Goal: Communication & Community: Answer question/provide support

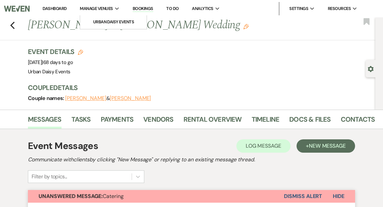
click at [106, 7] on span "Manage Venues" at bounding box center [96, 8] width 33 height 7
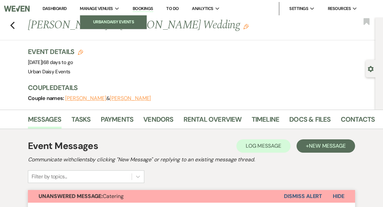
click at [108, 21] on li "Urban Daisy Events" at bounding box center [113, 22] width 60 height 7
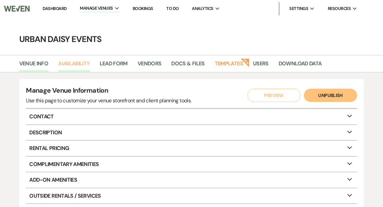
click at [73, 62] on link "Availability" at bounding box center [73, 65] width 31 height 13
select select "2"
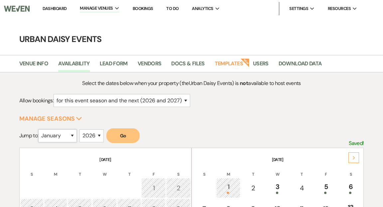
click at [75, 134] on select "January February March April May June July August September October November De…" at bounding box center [57, 135] width 39 height 13
click at [101, 133] on select "2025 2026 2027 2028 2029" at bounding box center [91, 135] width 24 height 13
select select "2025"
click at [81, 129] on select "2025 2026 2027 2028 2029" at bounding box center [91, 135] width 24 height 13
click at [74, 133] on select "January February March April May June July August September October November De…" at bounding box center [57, 135] width 39 height 13
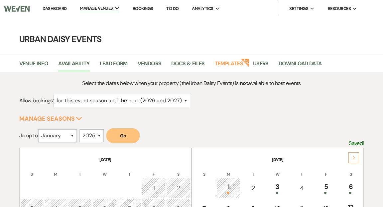
select select "8"
click at [40, 129] on select "January February March April May June July August September October November De…" at bounding box center [57, 135] width 39 height 13
click at [128, 135] on button "Go" at bounding box center [122, 135] width 33 height 15
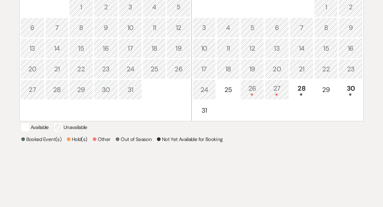
scroll to position [181, 0]
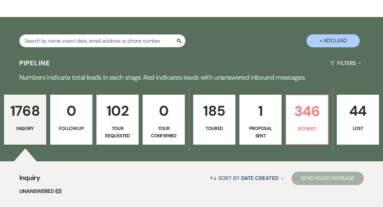
scroll to position [113, 0]
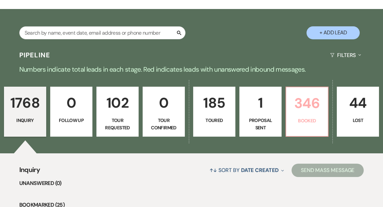
click at [295, 92] on p "346" at bounding box center [307, 103] width 34 height 22
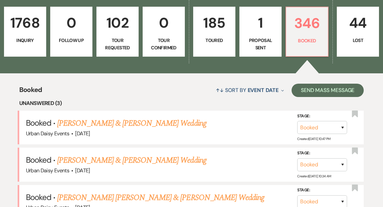
scroll to position [197, 0]
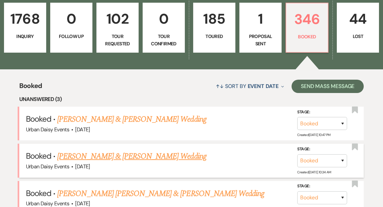
click at [113, 150] on link "[PERSON_NAME] & [PERSON_NAME] Wedding" at bounding box center [131, 156] width 149 height 12
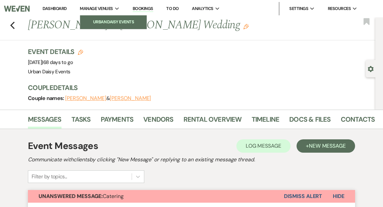
click at [108, 20] on li "Urban Daisy Events" at bounding box center [113, 22] width 60 height 7
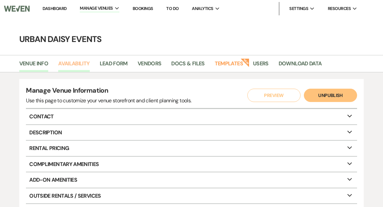
click at [78, 63] on link "Availability" at bounding box center [73, 65] width 31 height 13
select select "2"
select select "2026"
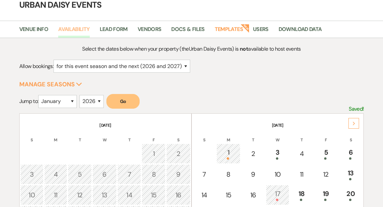
scroll to position [44, 0]
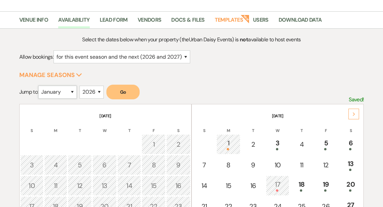
click at [73, 91] on select "January February March April May June July August September October November De…" at bounding box center [57, 91] width 39 height 13
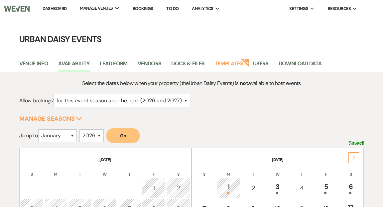
click at [59, 9] on link "Dashboard" at bounding box center [55, 9] width 24 height 6
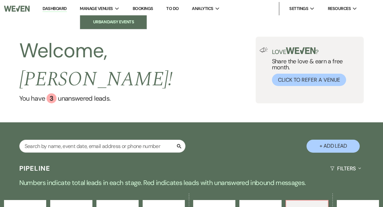
click at [110, 20] on li "Urban Daisy Events" at bounding box center [113, 22] width 60 height 7
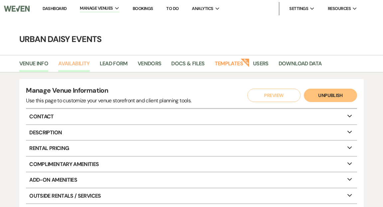
click at [82, 61] on link "Availability" at bounding box center [73, 65] width 31 height 13
select select "2"
select select "2026"
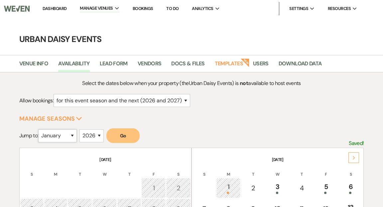
click at [74, 135] on select "January February March April May June July August September October November De…" at bounding box center [57, 135] width 39 height 13
select select "11"
click at [40, 129] on select "January February March April May June July August September October November De…" at bounding box center [57, 135] width 39 height 13
click at [100, 134] on select "2025 2026 2027 2028 2029" at bounding box center [91, 135] width 24 height 13
select select "2025"
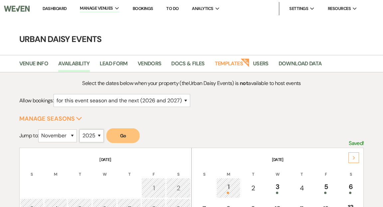
click at [81, 129] on select "2025 2026 2027 2028 2029" at bounding box center [91, 135] width 24 height 13
click at [126, 138] on button "Go" at bounding box center [122, 135] width 33 height 15
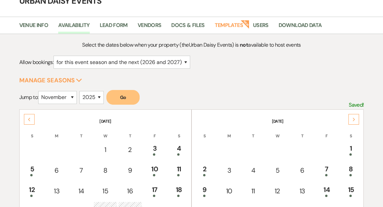
scroll to position [70, 0]
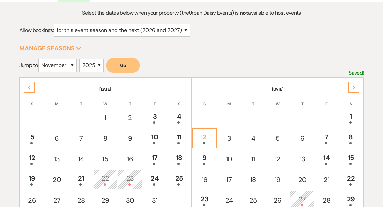
click at [204, 137] on div "2" at bounding box center [204, 138] width 17 height 12
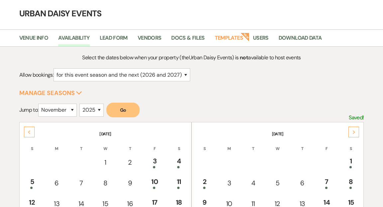
scroll to position [0, 0]
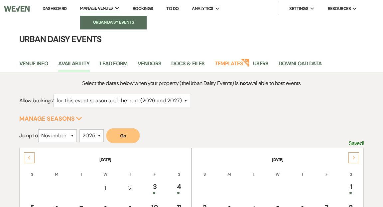
click at [99, 25] on li "Urban Daisy Events" at bounding box center [113, 22] width 60 height 7
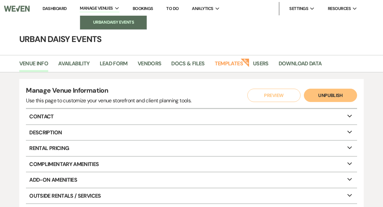
click at [100, 24] on li "Urban Daisy Events" at bounding box center [113, 22] width 60 height 7
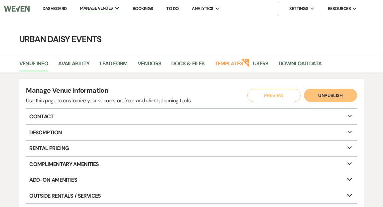
click at [58, 8] on link "Dashboard" at bounding box center [55, 9] width 24 height 6
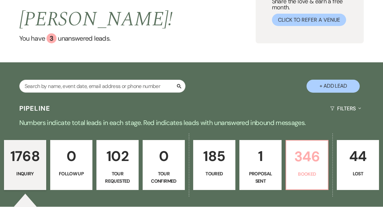
scroll to position [74, 0]
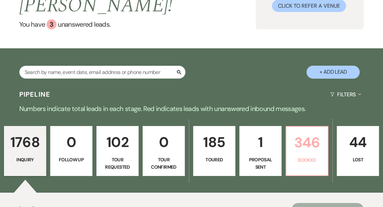
click at [301, 134] on p "346" at bounding box center [307, 142] width 34 height 22
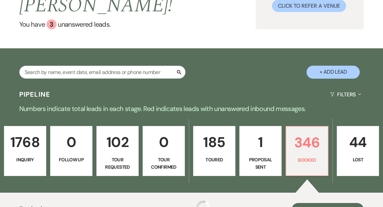
scroll to position [243, 0]
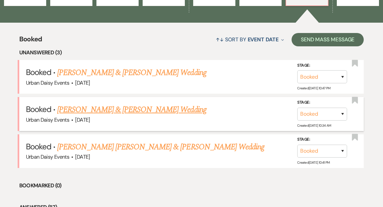
click at [162, 103] on link "[PERSON_NAME] & [PERSON_NAME] Wedding" at bounding box center [131, 109] width 149 height 12
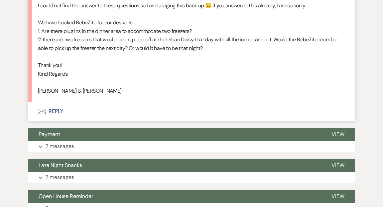
scroll to position [781, 0]
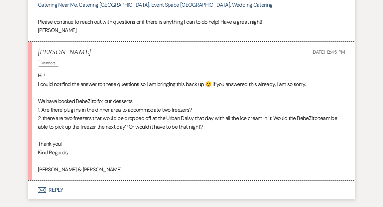
click at [58, 185] on button "Envelope Reply" at bounding box center [191, 189] width 327 height 19
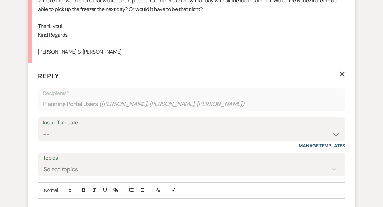
scroll to position [926, 0]
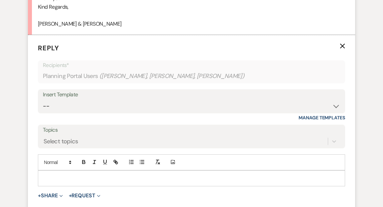
click at [58, 173] on div at bounding box center [191, 177] width 307 height 15
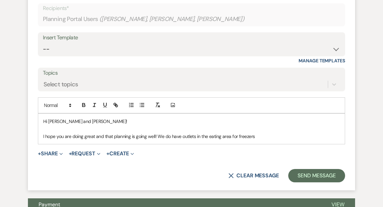
scroll to position [985, 0]
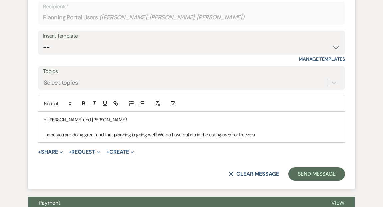
click at [220, 134] on p "I hope you are doing great and that planning is going well! We do have outlets …" at bounding box center [191, 134] width 297 height 7
click at [253, 135] on p "I hope you are doing great and that planning is going well! We do have outlets …" at bounding box center [191, 134] width 297 height 7
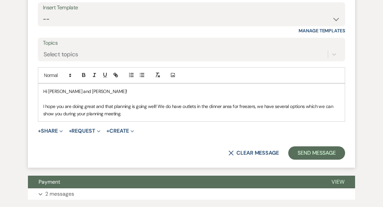
scroll to position [1019, 0]
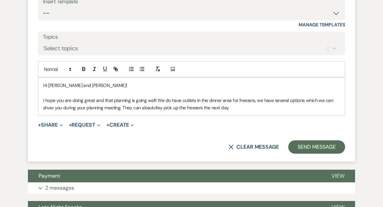
click at [157, 106] on p "I hope you are doing great and that planning is going well! We do have outlets …" at bounding box center [191, 103] width 297 height 15
click at [159, 106] on p "I hope you are doing great and that planning is going well! We do have outlets …" at bounding box center [191, 103] width 297 height 15
click at [233, 105] on p "I hope you are doing great and that planning is going well! We do have outlets …" at bounding box center [191, 103] width 297 height 15
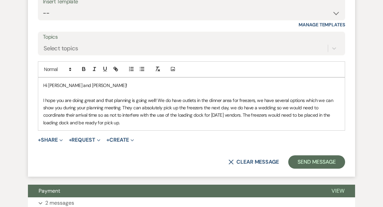
click at [341, 114] on div "Hi [PERSON_NAME] and [PERSON_NAME]! I hope you are doing great and that plannin…" at bounding box center [191, 103] width 307 height 53
click at [97, 120] on p "I hope you are doing great and that planning is going well! We do have outlets …" at bounding box center [191, 111] width 297 height 30
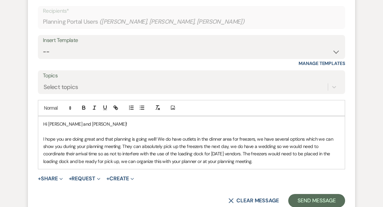
scroll to position [981, 0]
click at [156, 137] on p "I hope you are doing great and that planning is going well! We do have outlets …" at bounding box center [191, 150] width 297 height 30
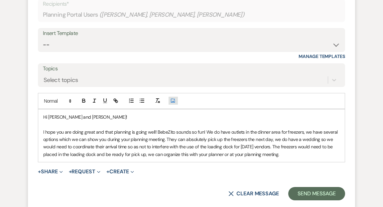
scroll to position [988, 0]
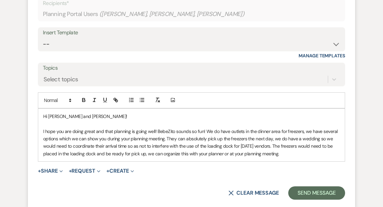
click at [278, 153] on p "I hope you are doing great and that planning is going well! BebeZito sounds so …" at bounding box center [191, 142] width 297 height 30
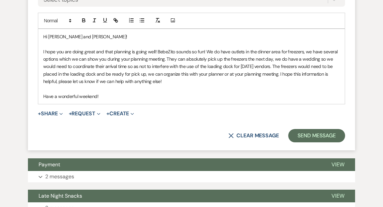
scroll to position [1098, 0]
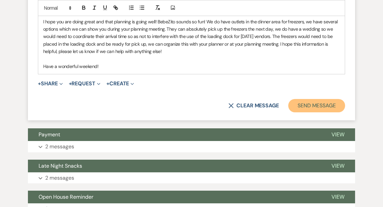
click at [317, 106] on button "Send Message" at bounding box center [316, 105] width 57 height 13
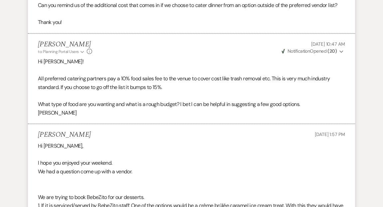
scroll to position [0, 0]
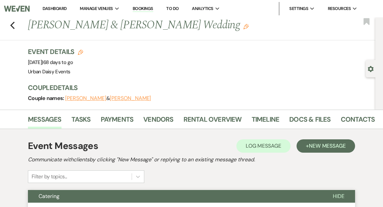
click at [61, 6] on link "Dashboard" at bounding box center [55, 9] width 24 height 6
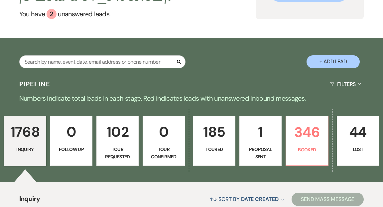
scroll to position [86, 0]
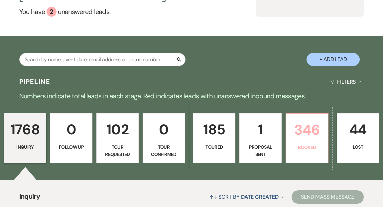
click at [302, 127] on link "346 Booked" at bounding box center [307, 138] width 43 height 50
